Goal: Navigation & Orientation: Find specific page/section

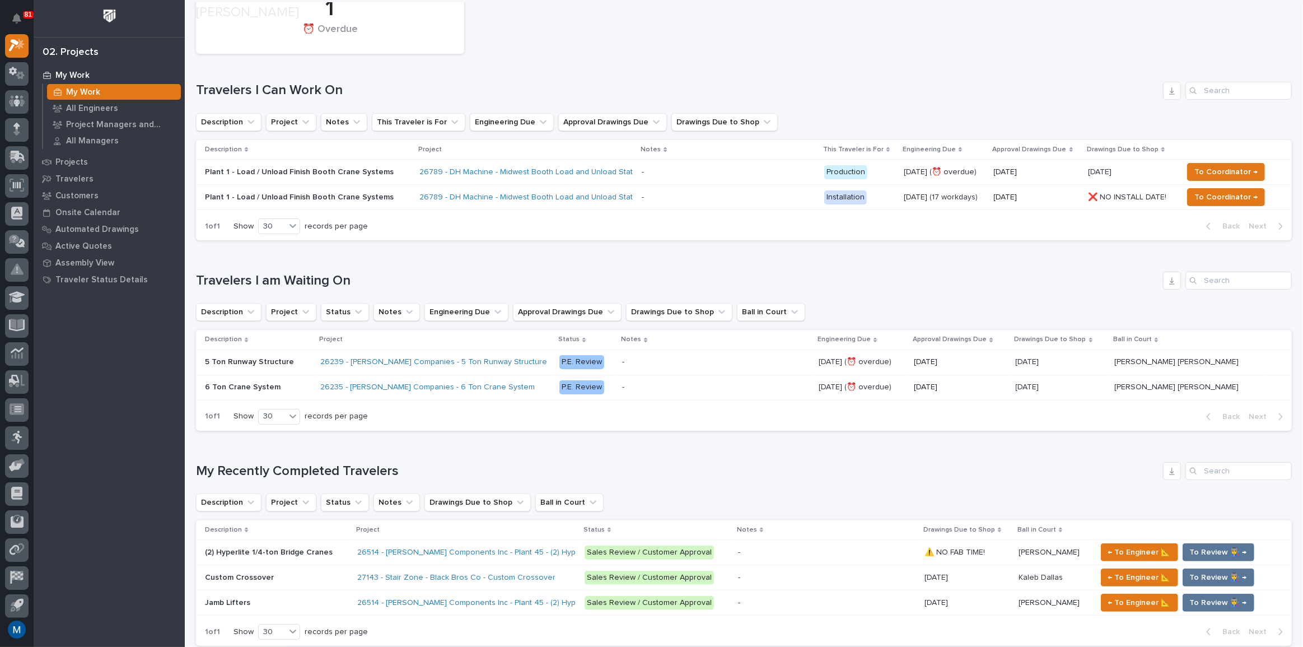
scroll to position [152, 0]
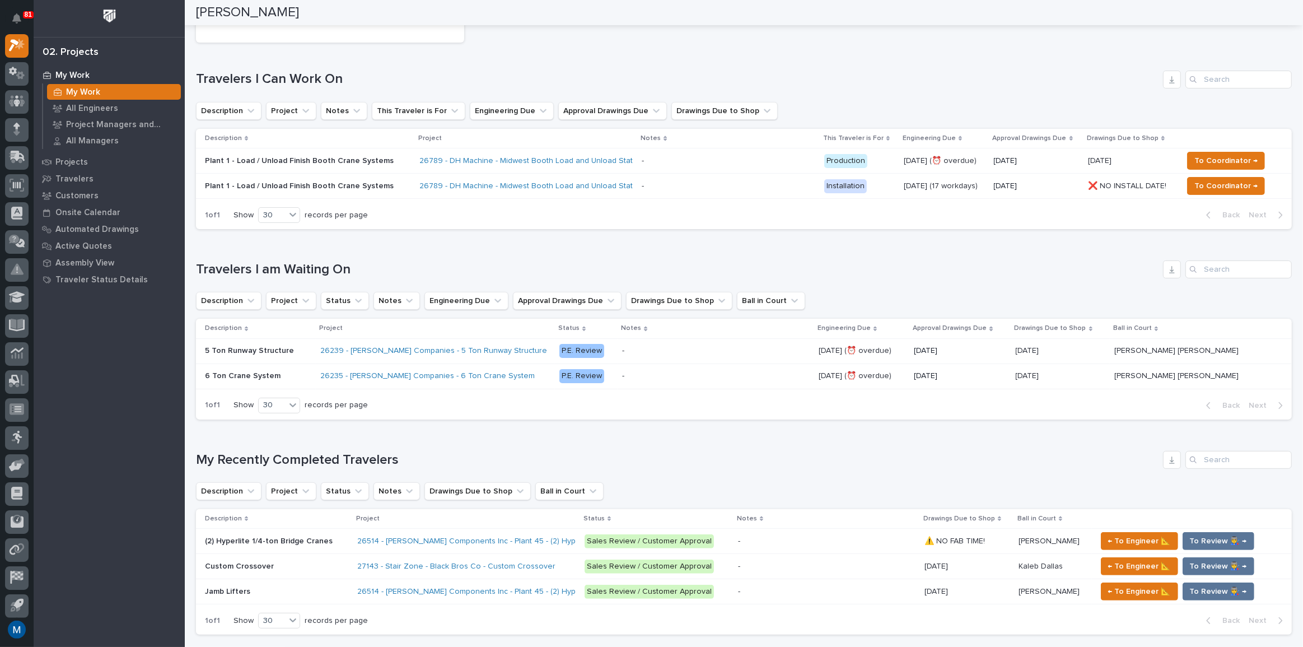
click at [533, 378] on div "26235 - [PERSON_NAME] Companies - 6 Ton Crane System" at bounding box center [435, 376] width 230 height 18
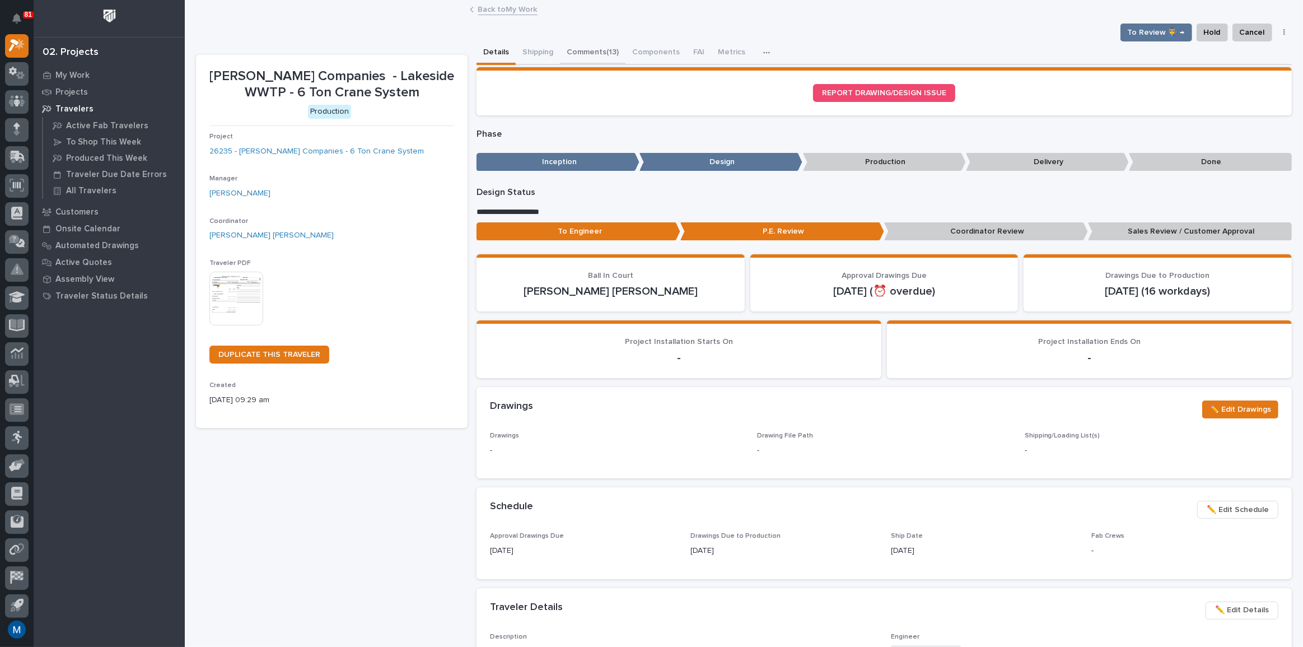
click at [595, 52] on button "Comments (13)" at bounding box center [592, 53] width 65 height 24
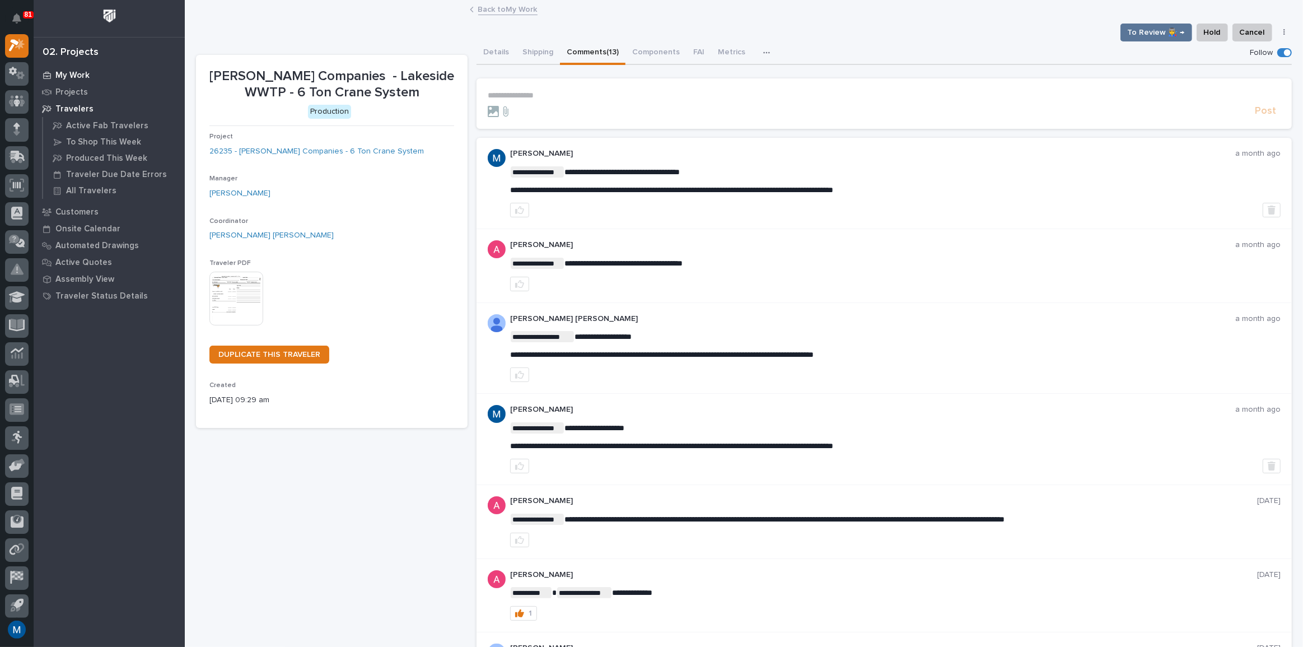
click at [77, 76] on p "My Work" at bounding box center [72, 76] width 34 height 10
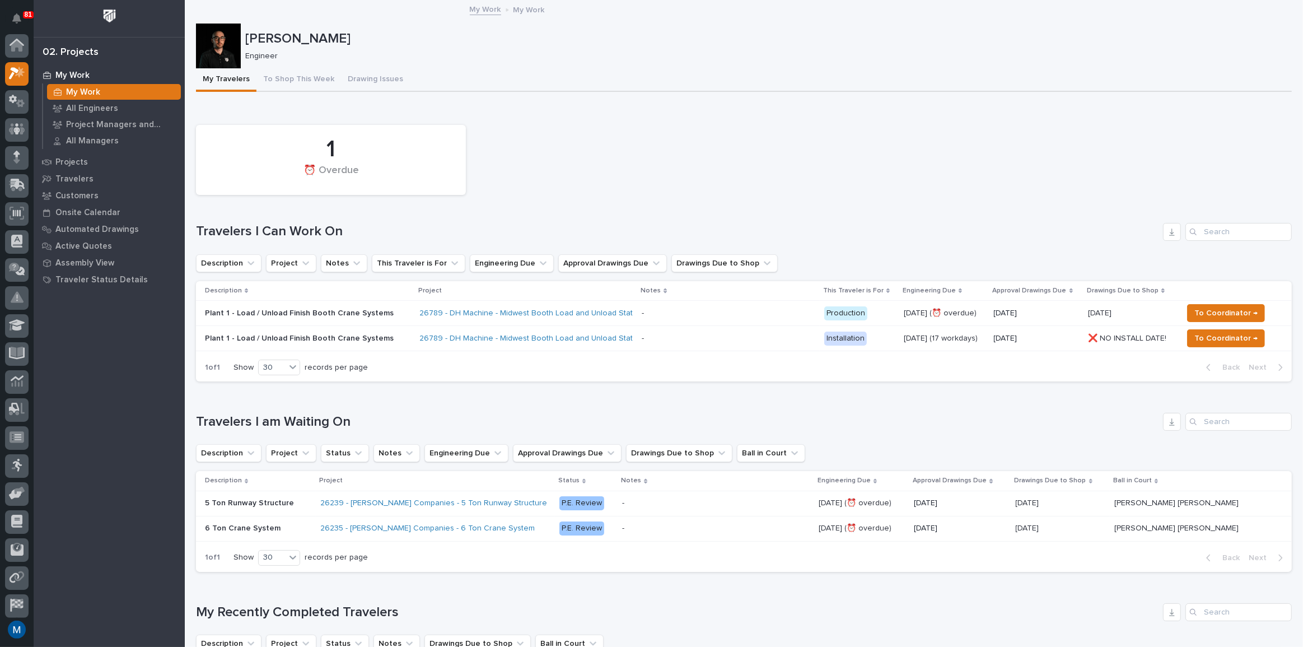
scroll to position [28, 0]
click at [285, 76] on button "To Shop This Week" at bounding box center [298, 80] width 85 height 24
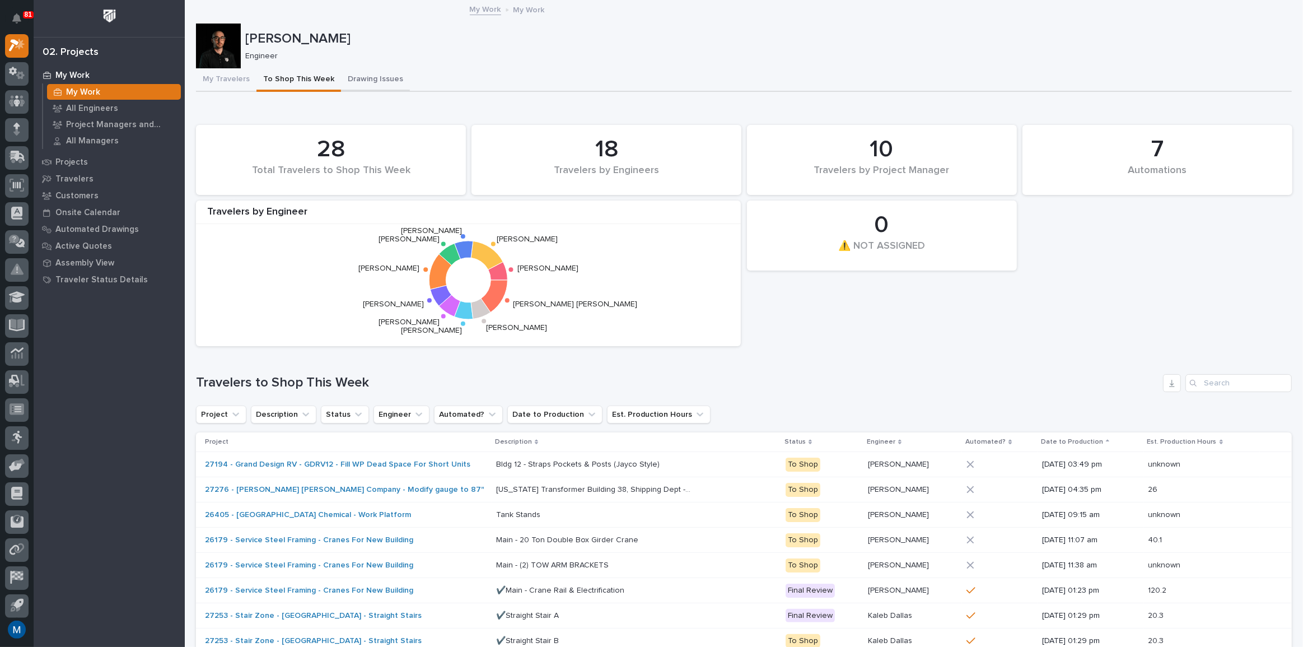
click at [362, 71] on button "Drawing Issues" at bounding box center [375, 80] width 69 height 24
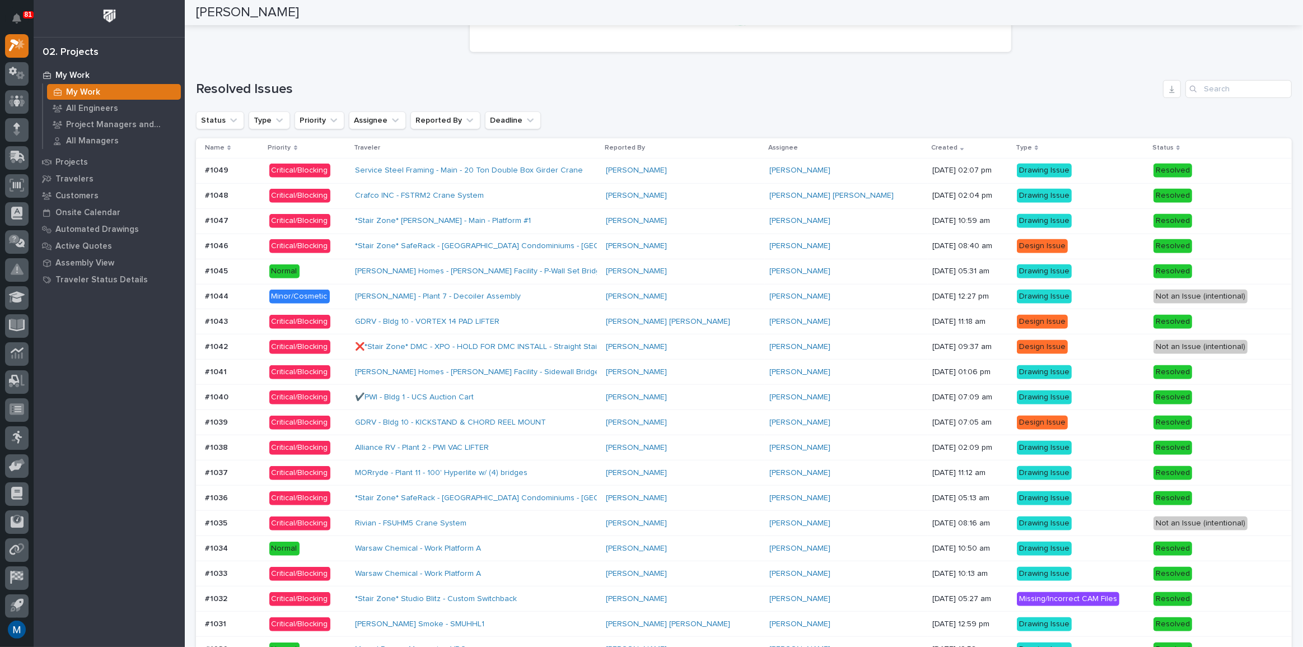
scroll to position [865, 0]
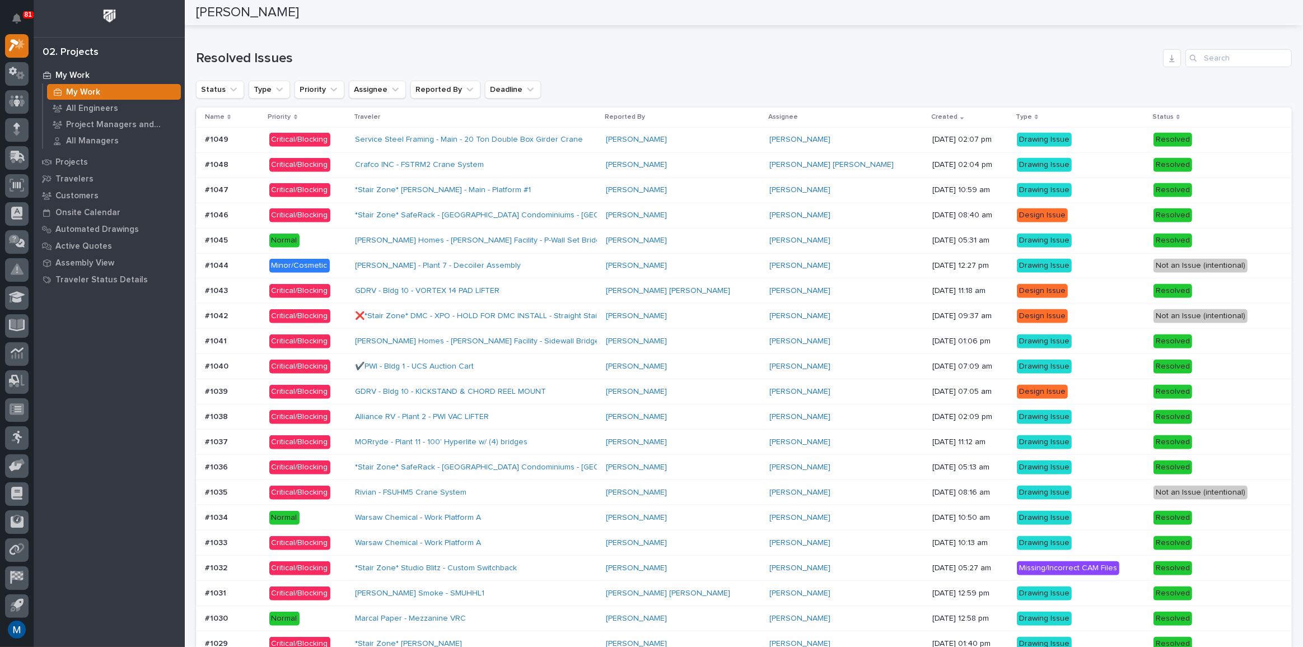
click at [823, 166] on div "[PERSON_NAME] [PERSON_NAME]" at bounding box center [846, 165] width 155 height 10
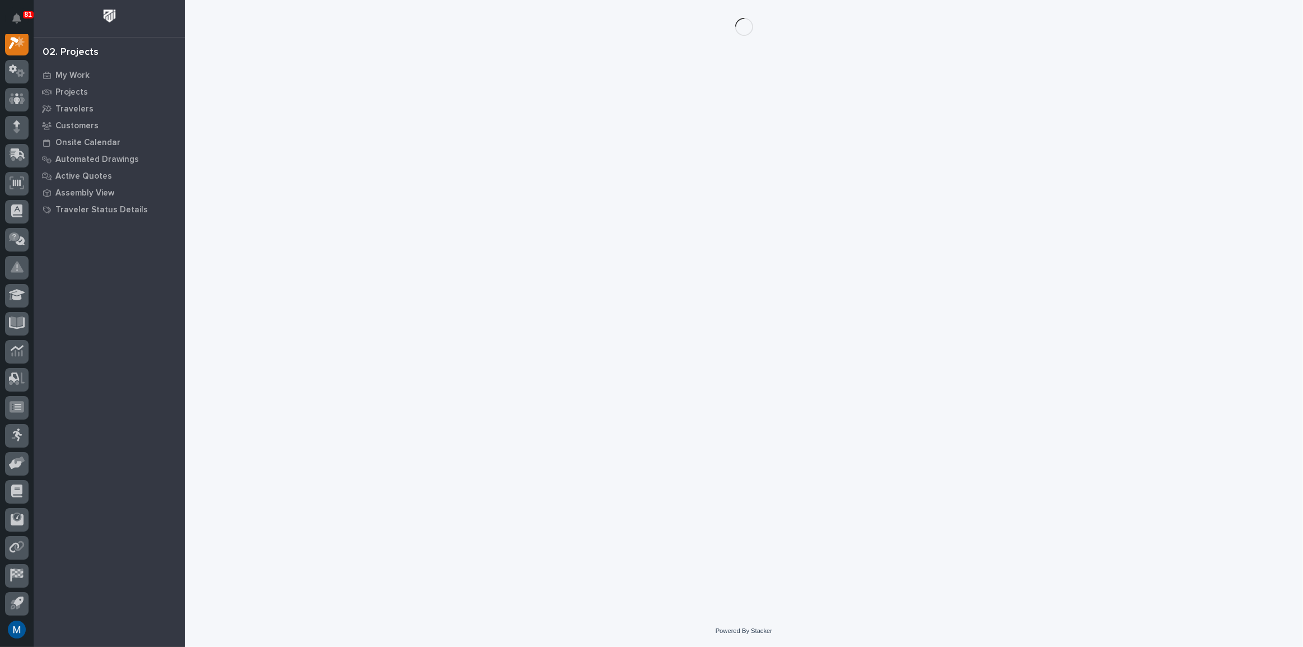
scroll to position [28, 0]
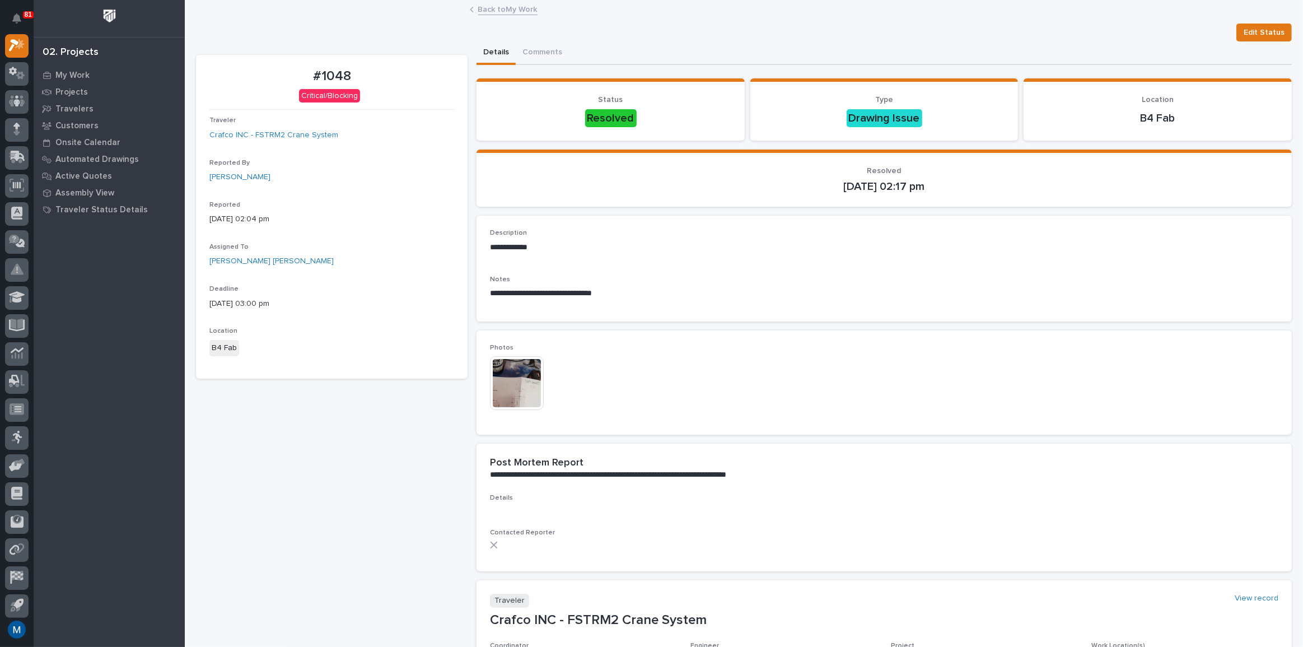
click at [513, 379] on img at bounding box center [517, 383] width 54 height 54
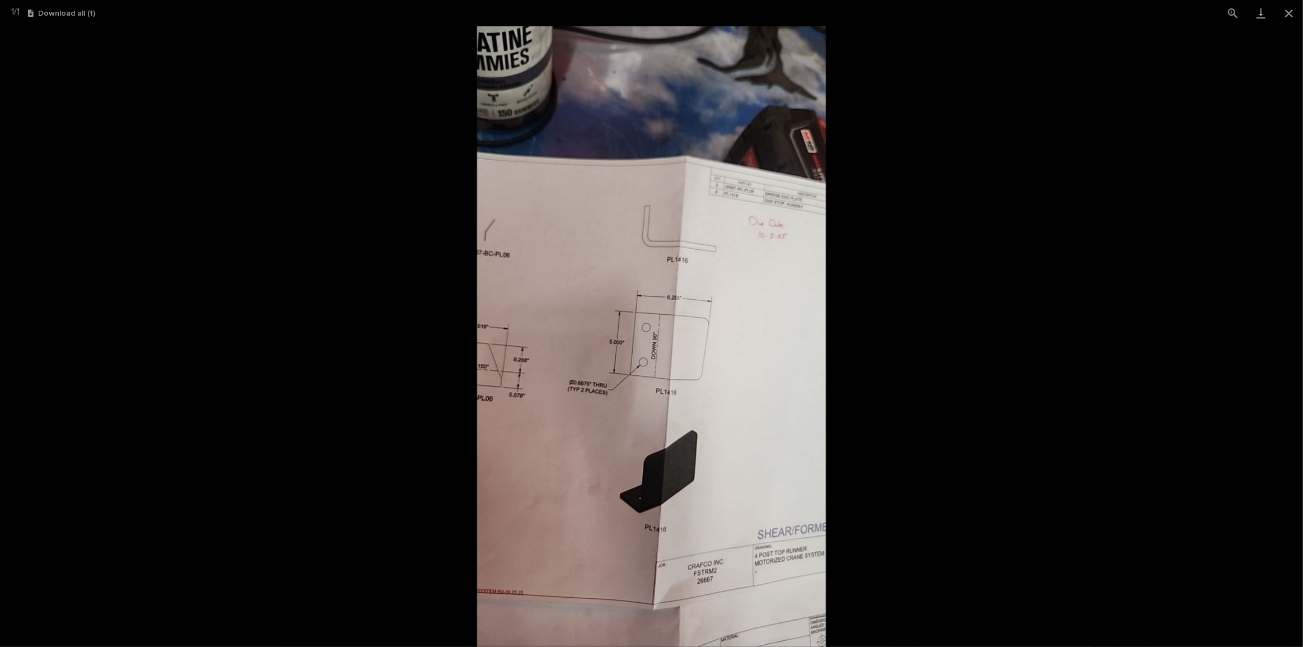
click at [225, 327] on picture at bounding box center [651, 336] width 1303 height 620
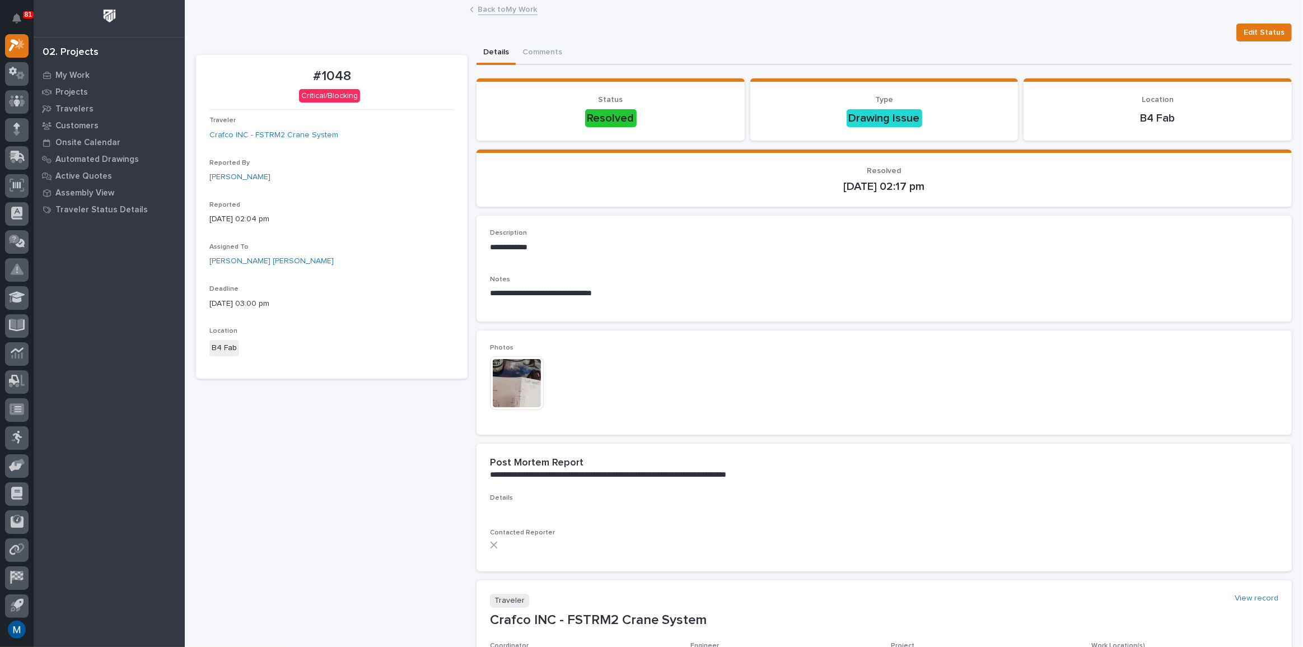
click at [526, 404] on img at bounding box center [517, 383] width 54 height 54
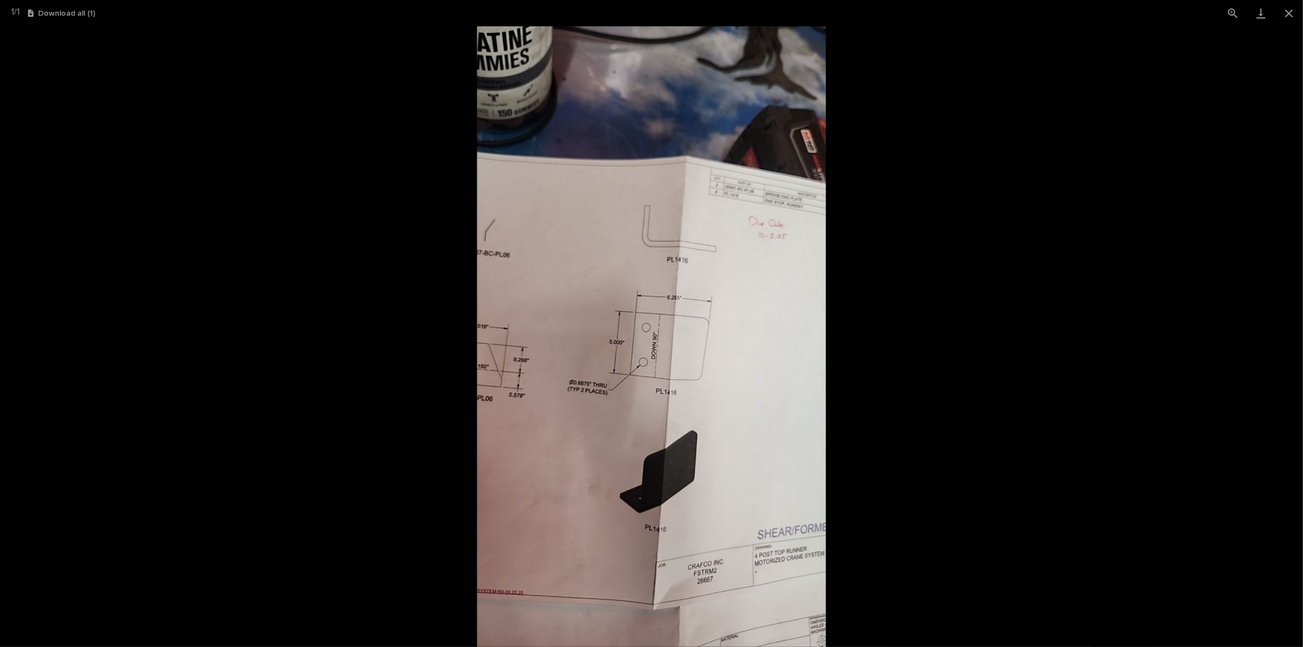
click at [354, 417] on picture at bounding box center [651, 336] width 1303 height 620
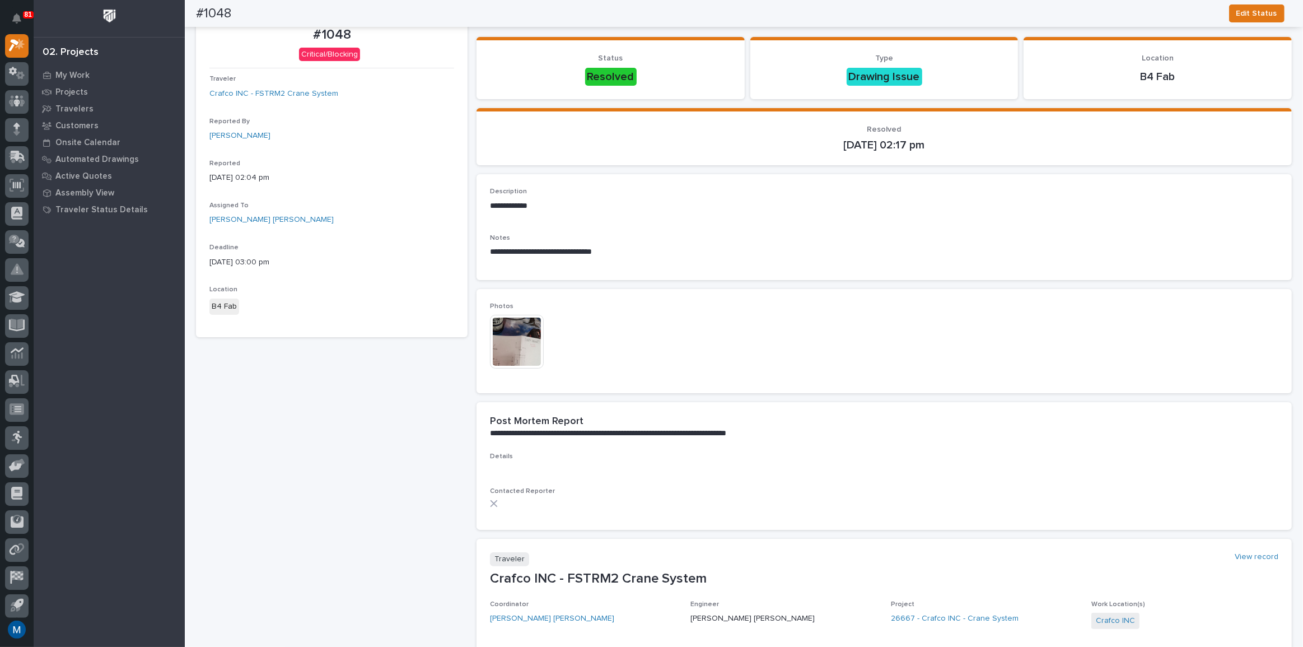
scroll to position [0, 0]
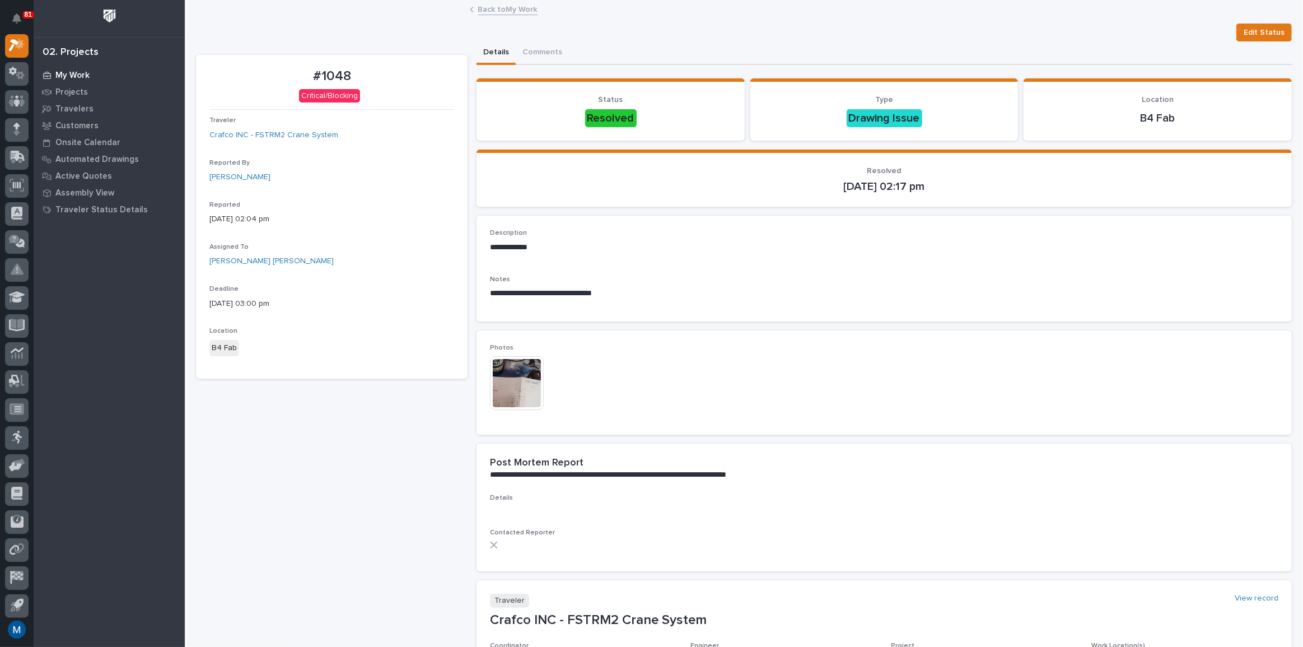
click at [42, 74] on div "My Work" at bounding box center [109, 75] width 146 height 16
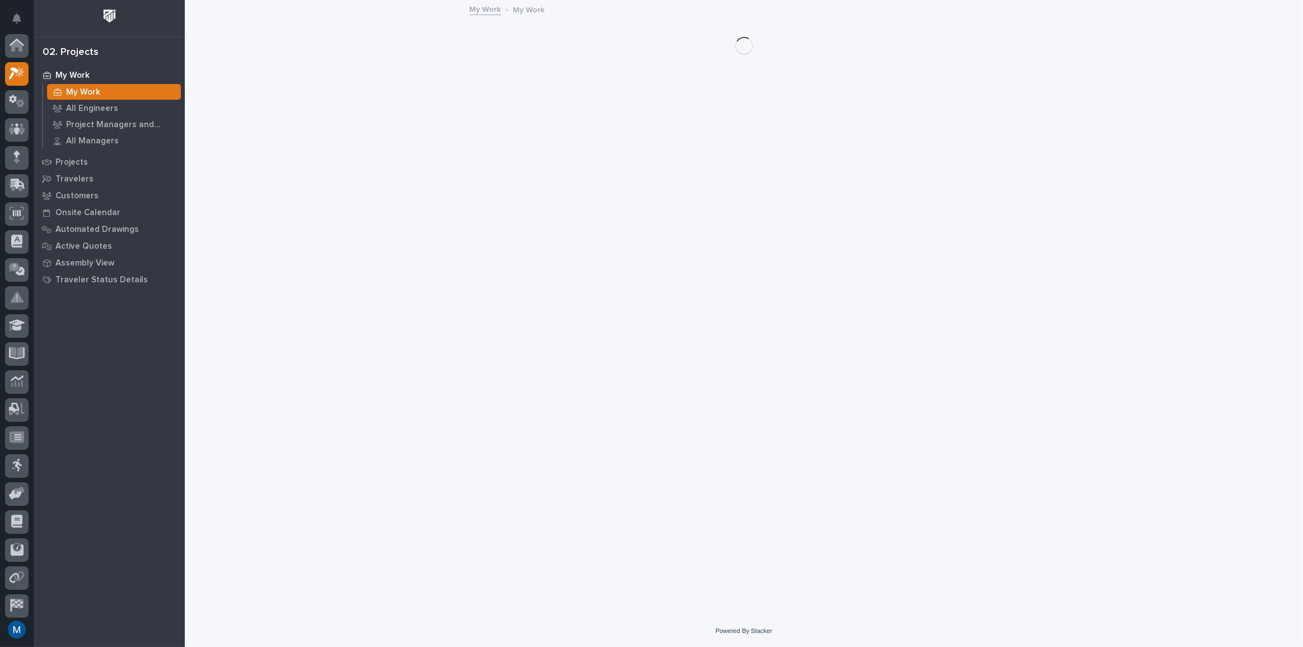
scroll to position [28, 0]
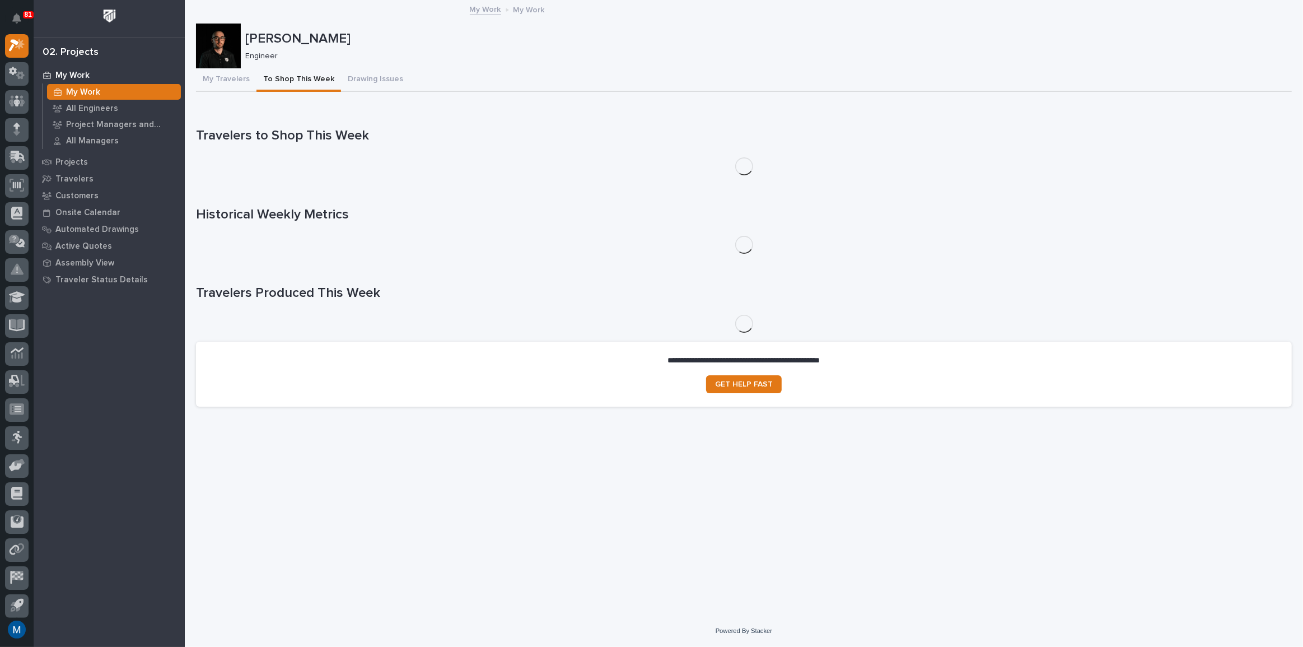
click at [275, 86] on button "To Shop This Week" at bounding box center [298, 80] width 85 height 24
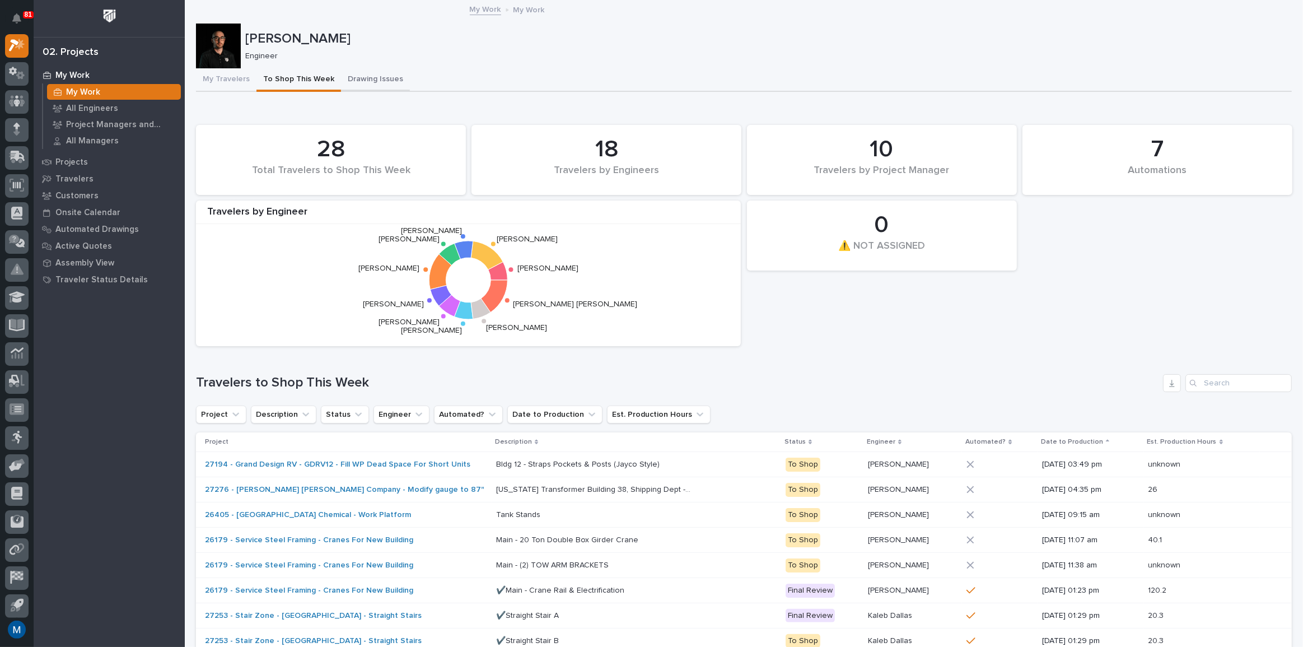
click at [367, 77] on button "Drawing Issues" at bounding box center [375, 80] width 69 height 24
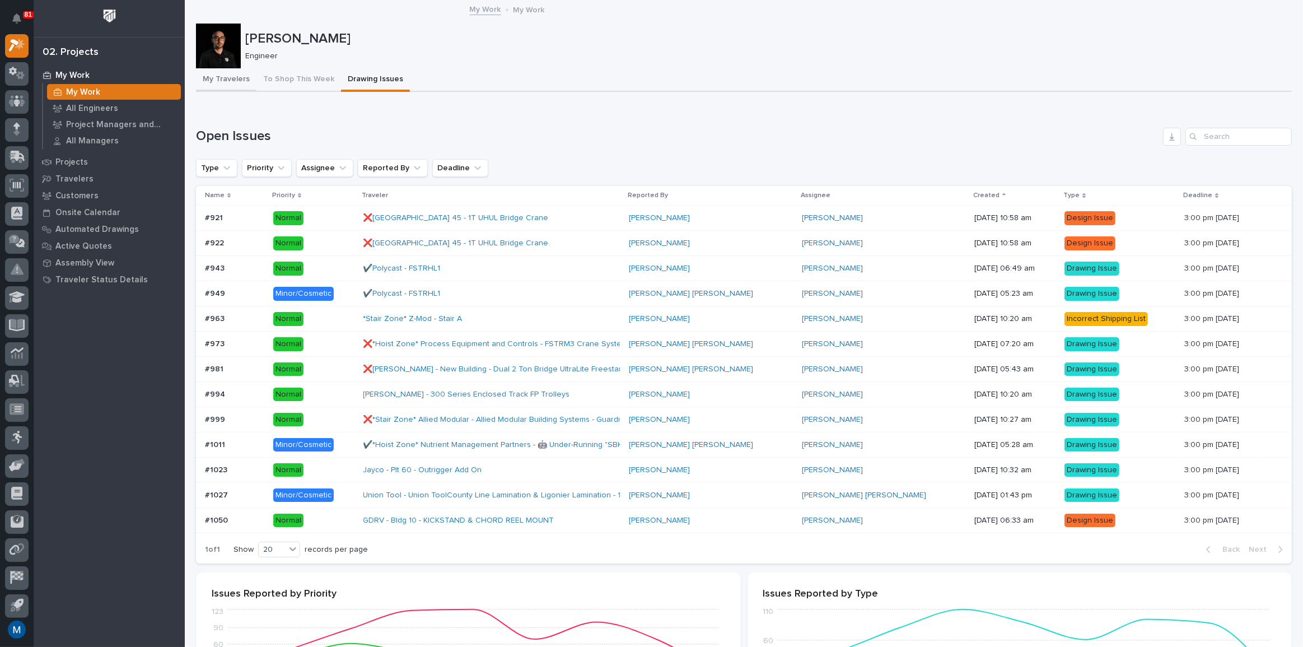
click at [277, 78] on button "To Shop This Week" at bounding box center [298, 80] width 85 height 24
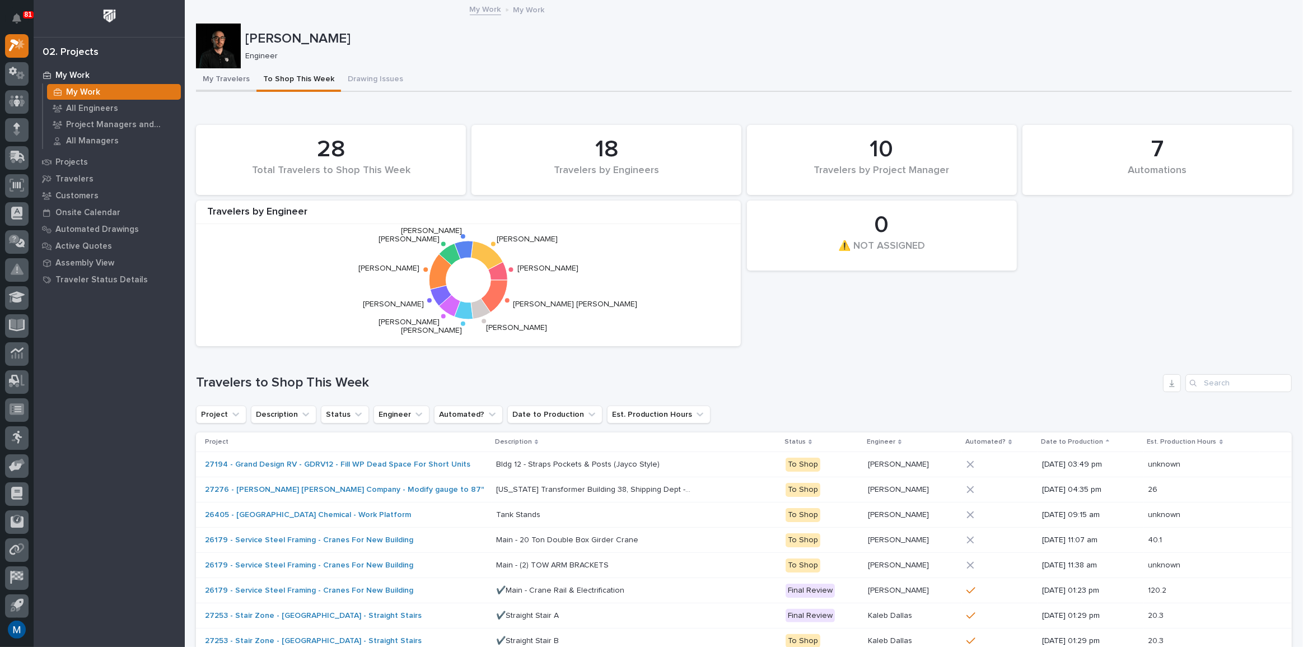
click at [233, 77] on button "My Travelers" at bounding box center [226, 80] width 60 height 24
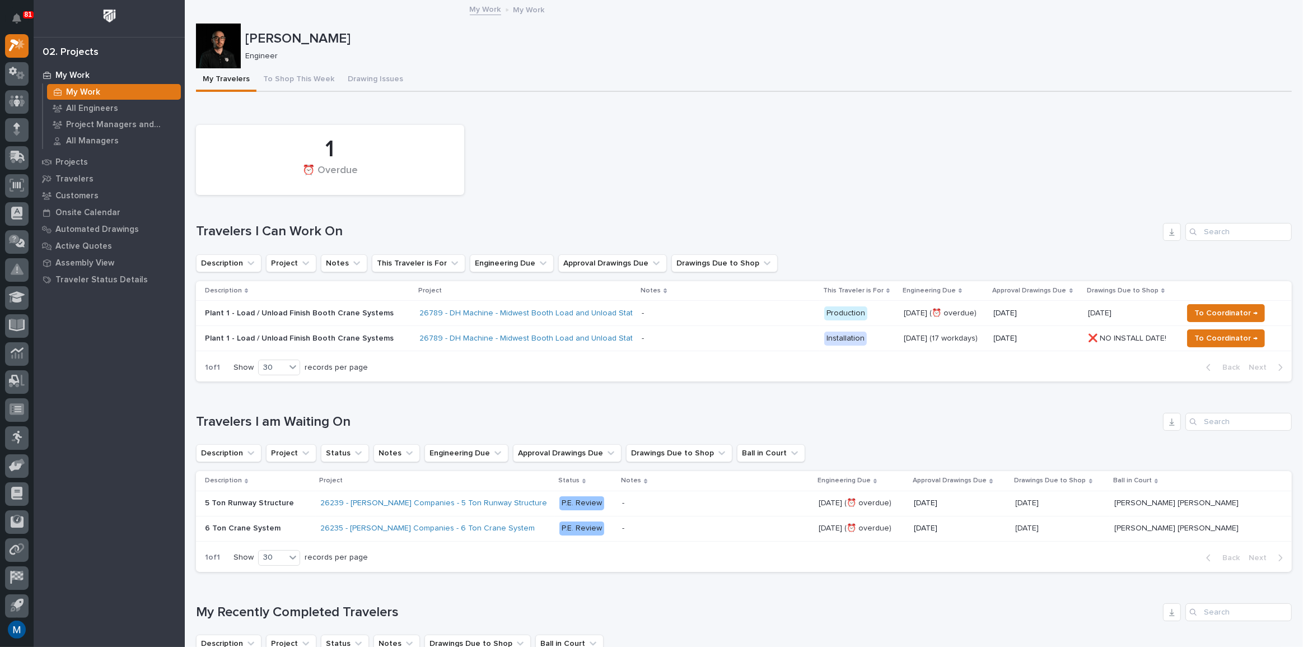
click at [84, 87] on p "My Work" at bounding box center [83, 92] width 34 height 10
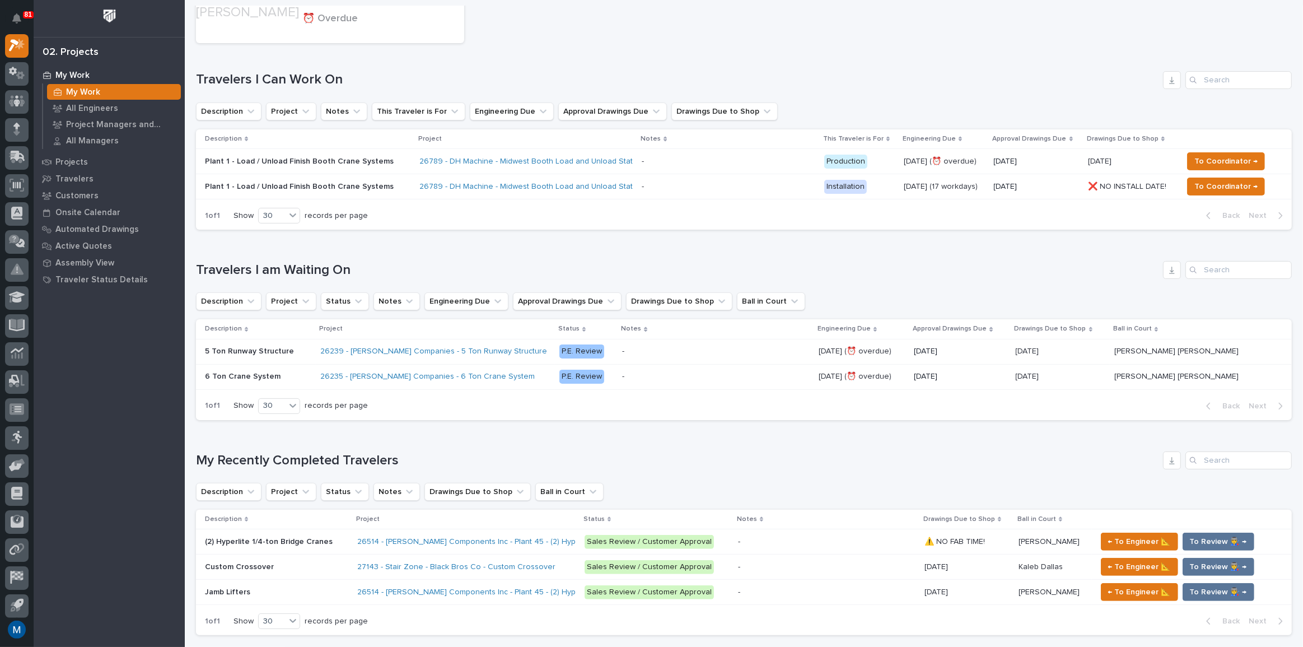
scroll to position [152, 0]
